Goal: Answer question/provide support

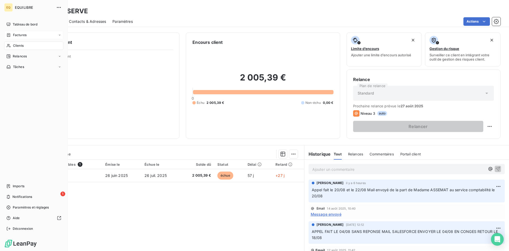
click at [21, 36] on span "Factures" at bounding box center [20, 35] width 14 height 5
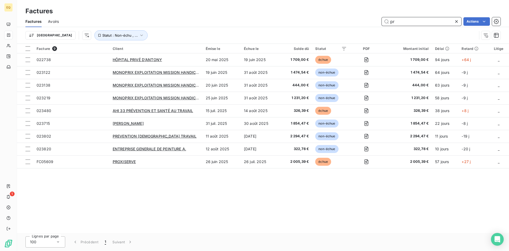
click at [427, 23] on input "pr" at bounding box center [422, 21] width 80 height 8
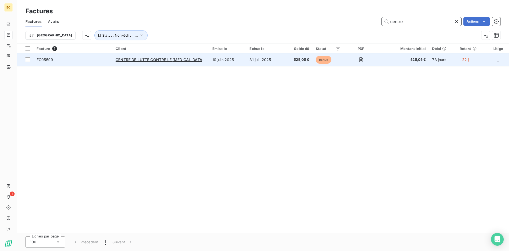
type input "centre"
click at [164, 56] on td "CENTRE DE LUTTE CONTRE LE [MEDICAL_DATA] JEAN" at bounding box center [160, 59] width 97 height 13
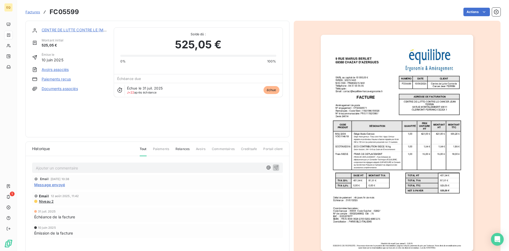
click at [141, 167] on p "Ajouter un commentaire ﻿" at bounding box center [149, 167] width 227 height 7
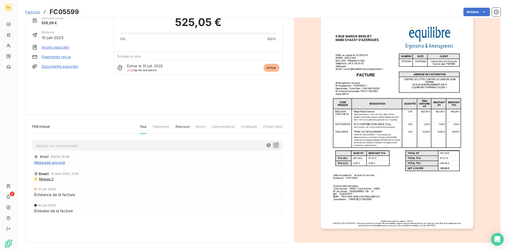
scroll to position [23, 0]
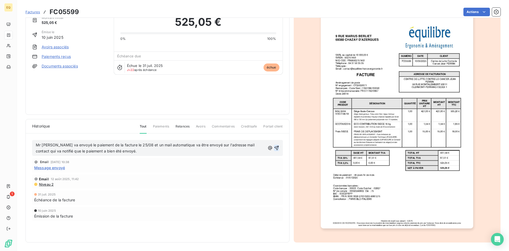
click at [275, 147] on icon "button" at bounding box center [276, 147] width 5 height 5
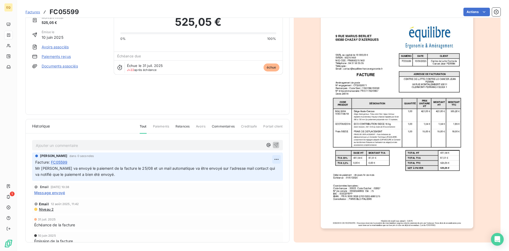
click at [273, 157] on html "EQ 1 Factures FC05599 Actions CENTRE DE LUTTE CONTRE LE [MEDICAL_DATA] [PERSON_…" at bounding box center [254, 125] width 509 height 251
click at [253, 173] on div "Editer" at bounding box center [258, 172] width 30 height 8
click at [35, 169] on div "[PERSON_NAME] il y a 7 secondes Facture : FC05599 Mr [PERSON_NAME] va envoyé le…" at bounding box center [157, 166] width 251 height 28
click at [37, 169] on span "Mr [PERSON_NAME] va envoyé le paiement de la facture le 25/08 et un mail automa…" at bounding box center [152, 171] width 234 height 11
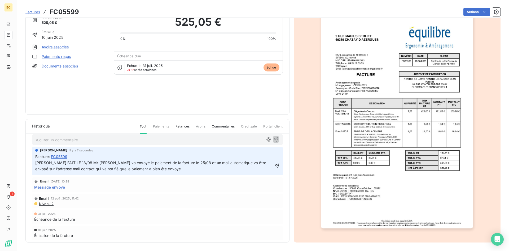
scroll to position [11, 0]
